Goal: Find specific page/section: Find specific page/section

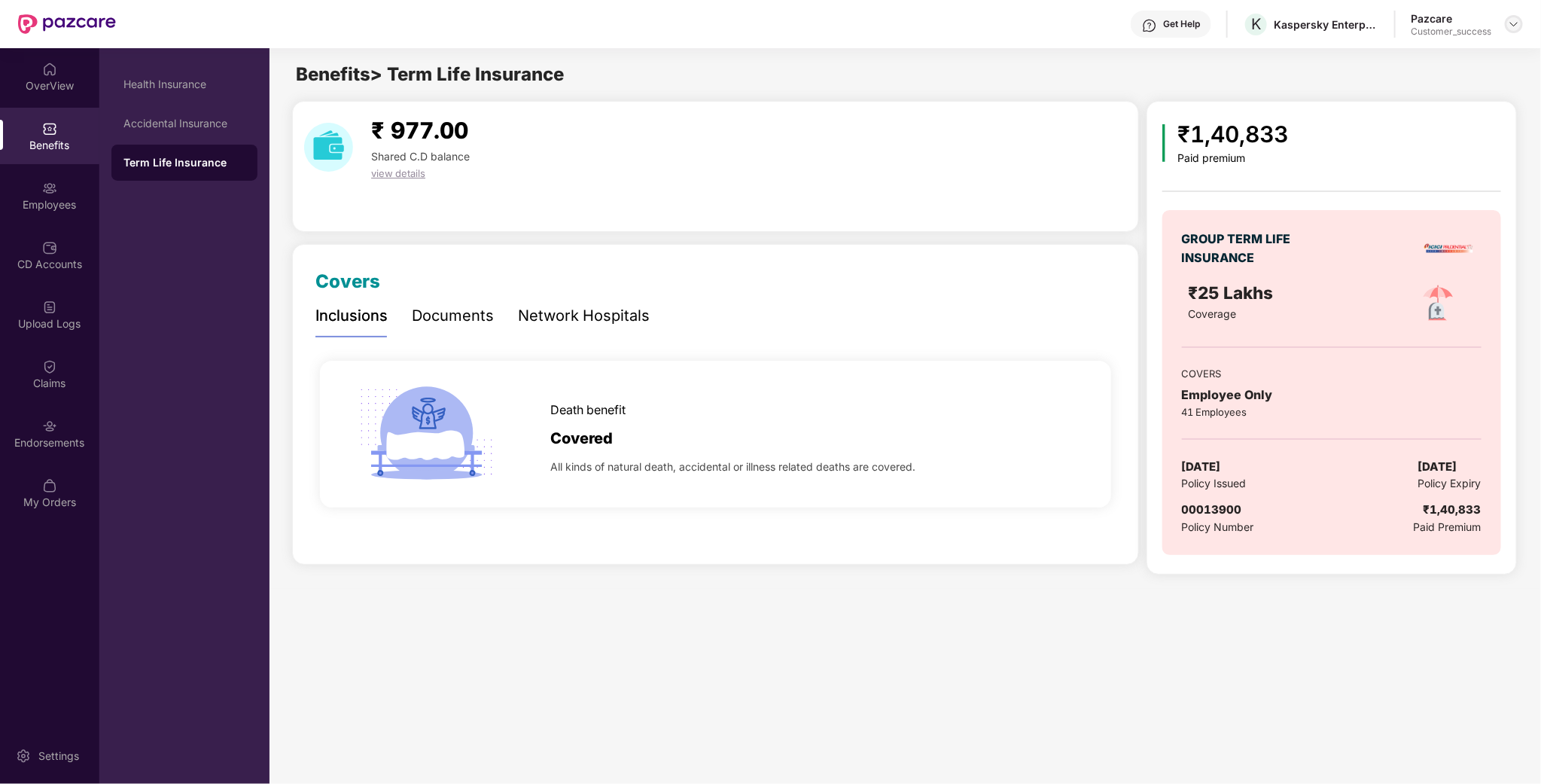
click at [1511, 25] on img at bounding box center [1514, 24] width 12 height 12
click at [1465, 55] on div "Switch to partner view" at bounding box center [1444, 59] width 196 height 29
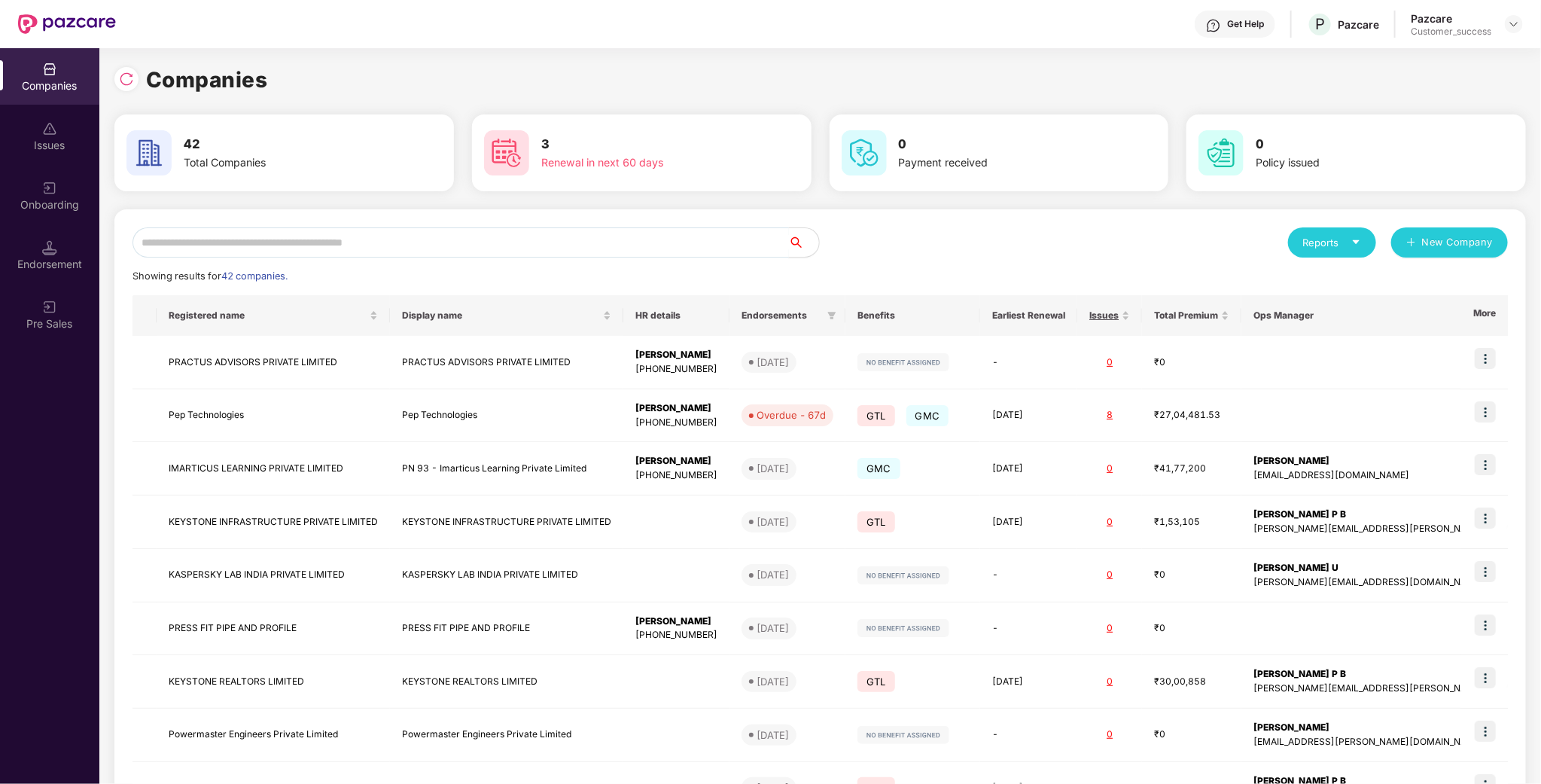
click at [587, 250] on input "text" at bounding box center [460, 242] width 657 height 30
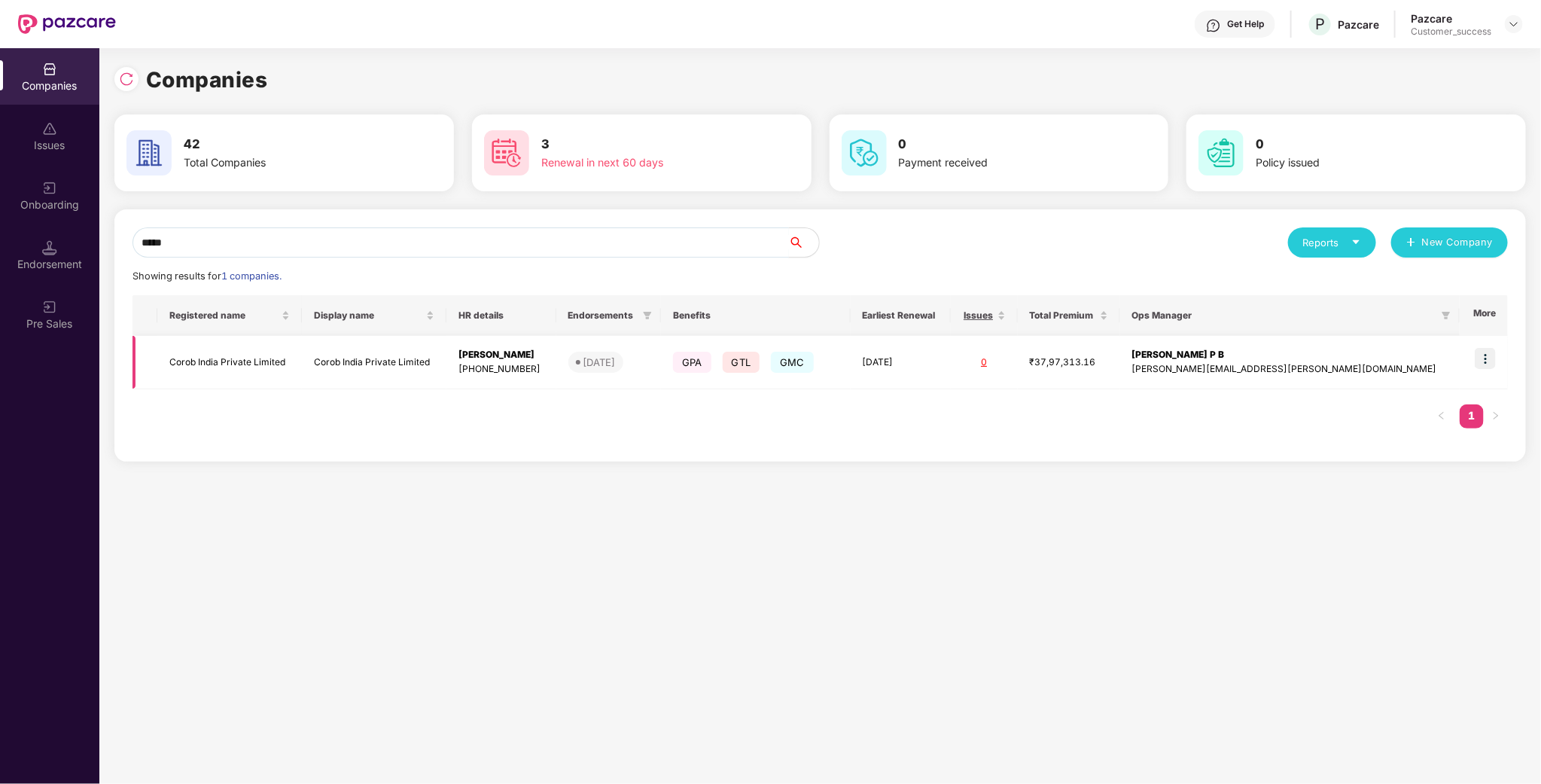
type input "*****"
click at [1492, 362] on img at bounding box center [1485, 358] width 21 height 21
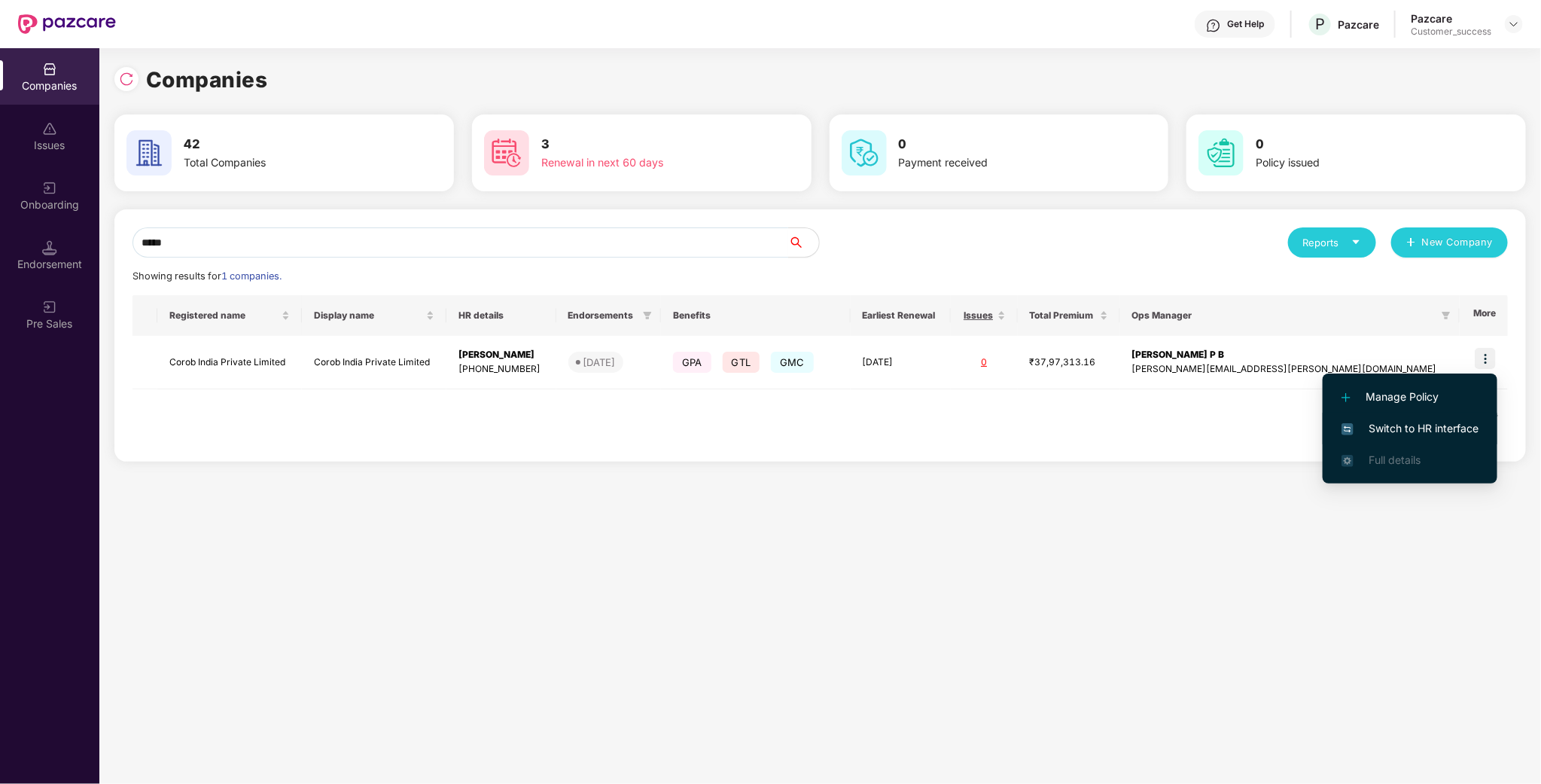
click at [1460, 436] on span "Switch to HR interface" at bounding box center [1410, 428] width 137 height 16
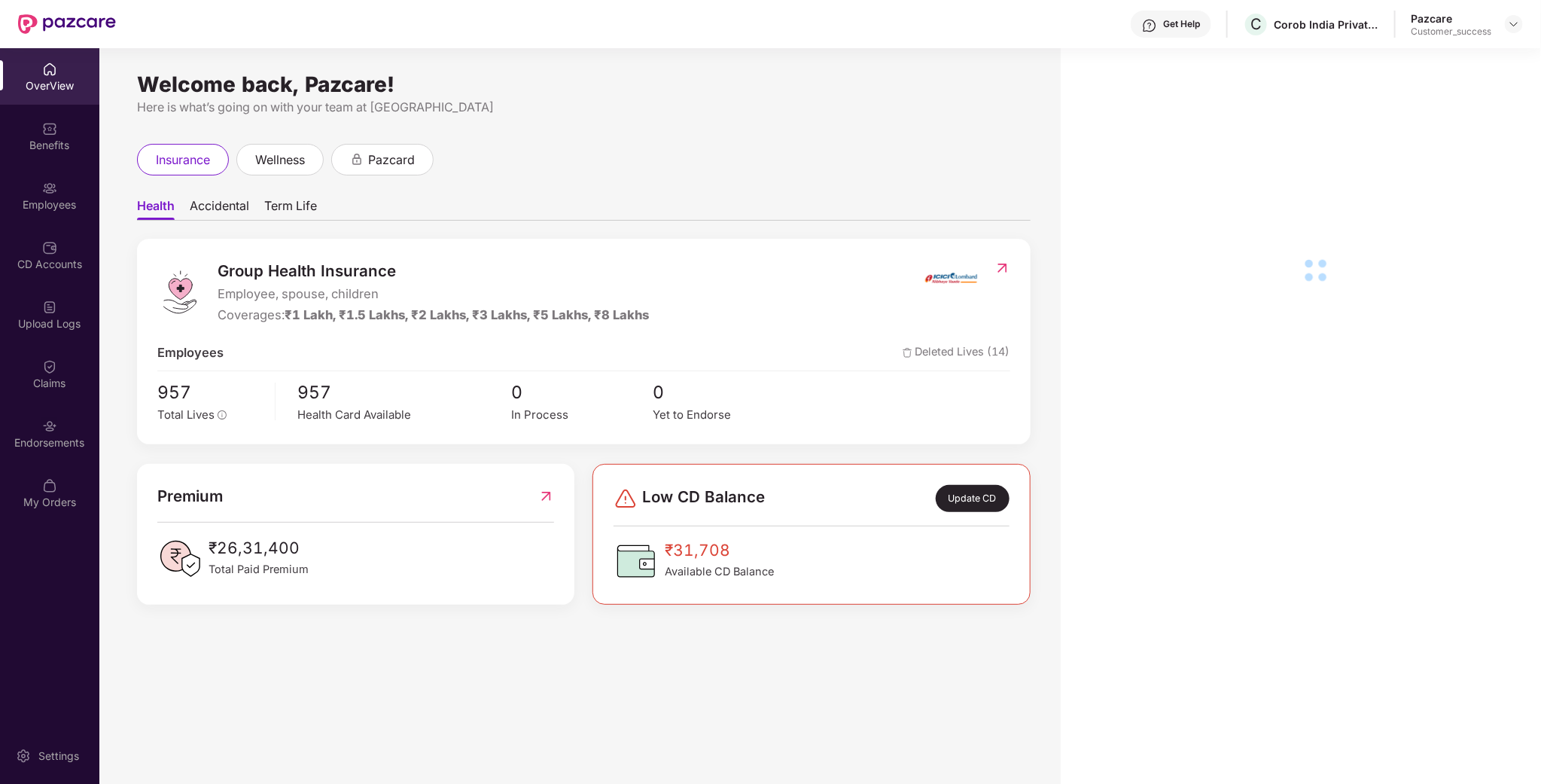
click at [57, 156] on div "Benefits" at bounding box center [49, 136] width 99 height 56
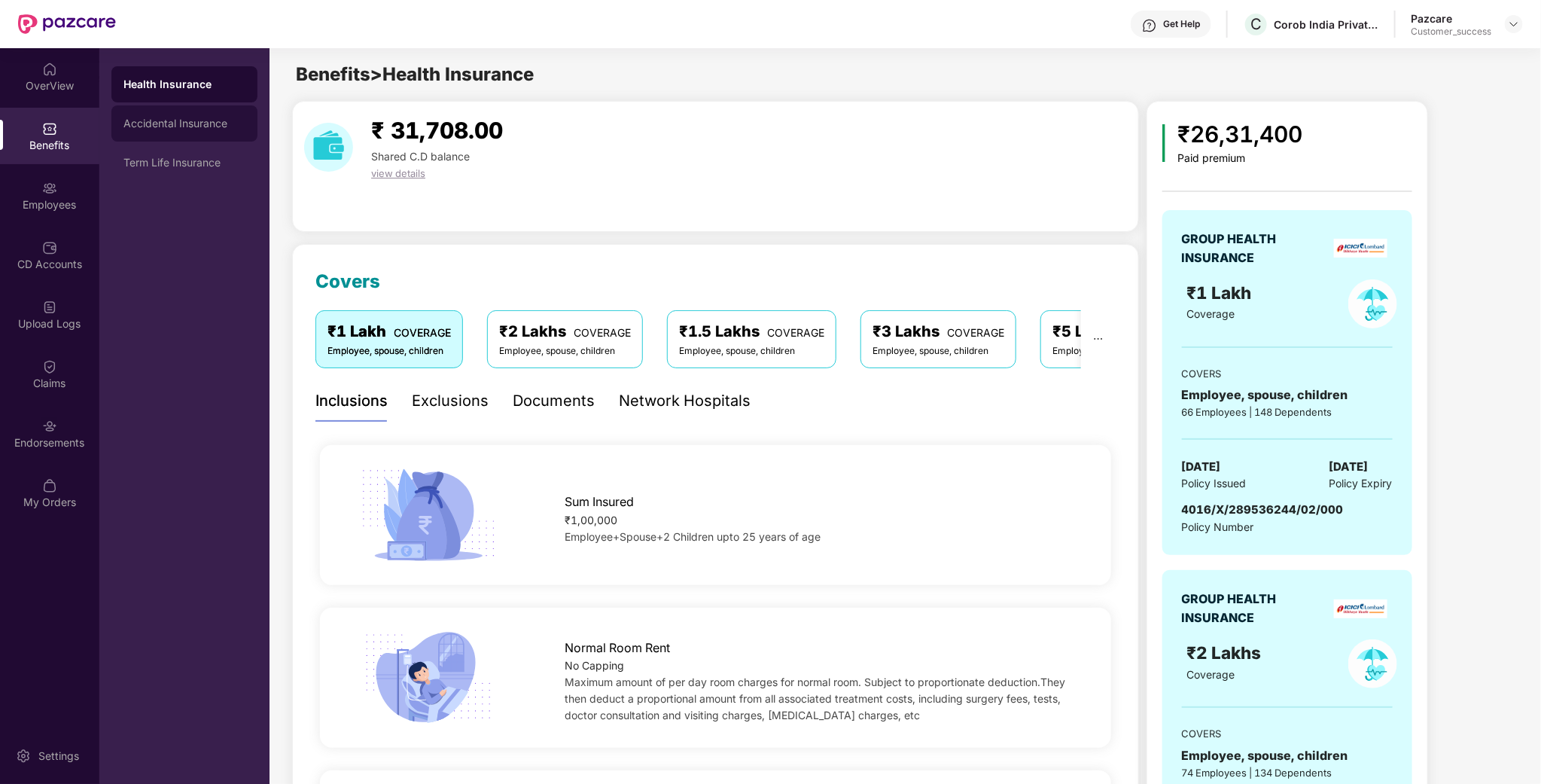
click at [193, 136] on div "Accidental Insurance" at bounding box center [184, 124] width 146 height 36
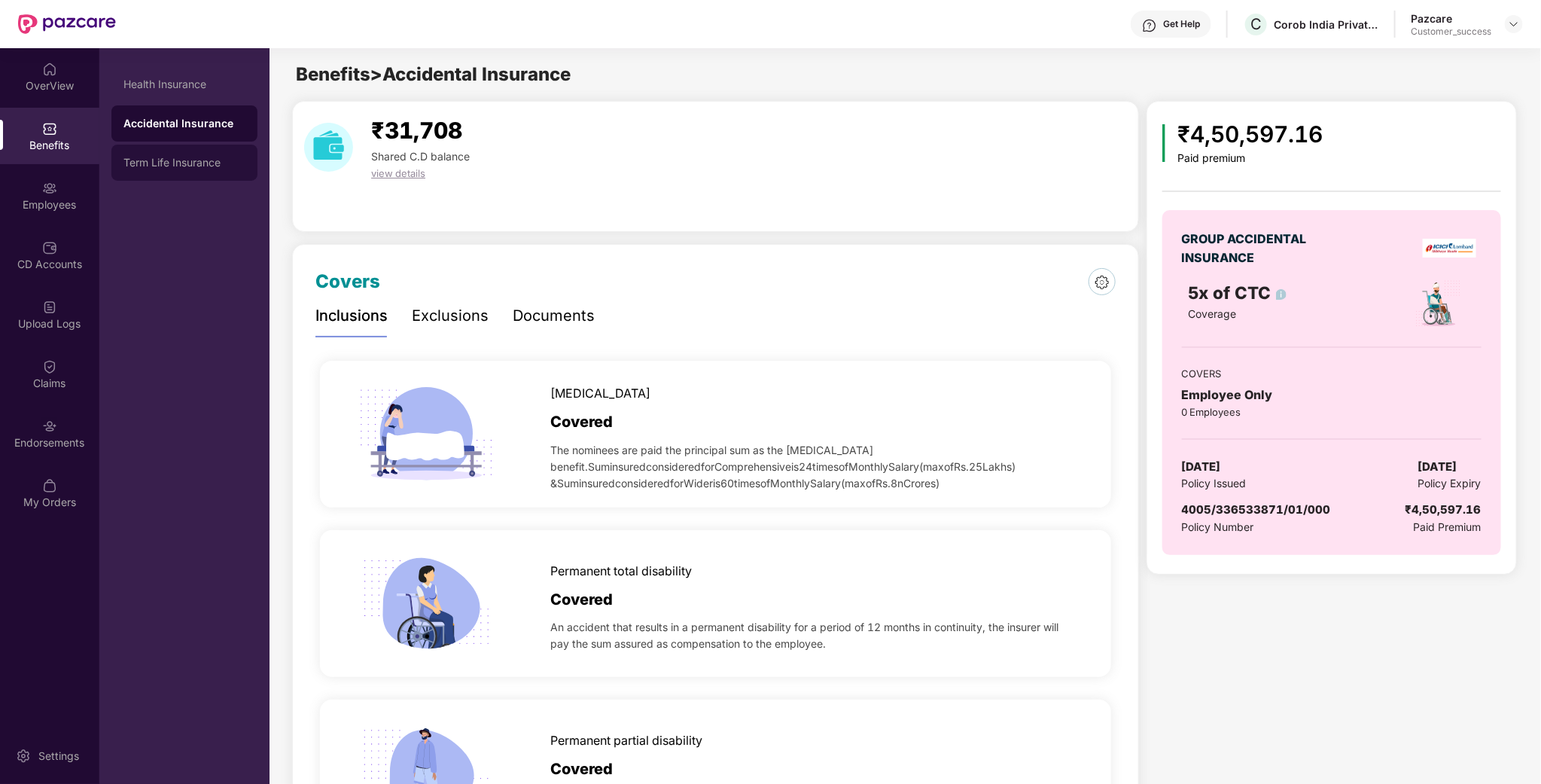
click at [189, 172] on div "Term Life Insurance" at bounding box center [184, 163] width 146 height 36
